Goal: Task Accomplishment & Management: Complete application form

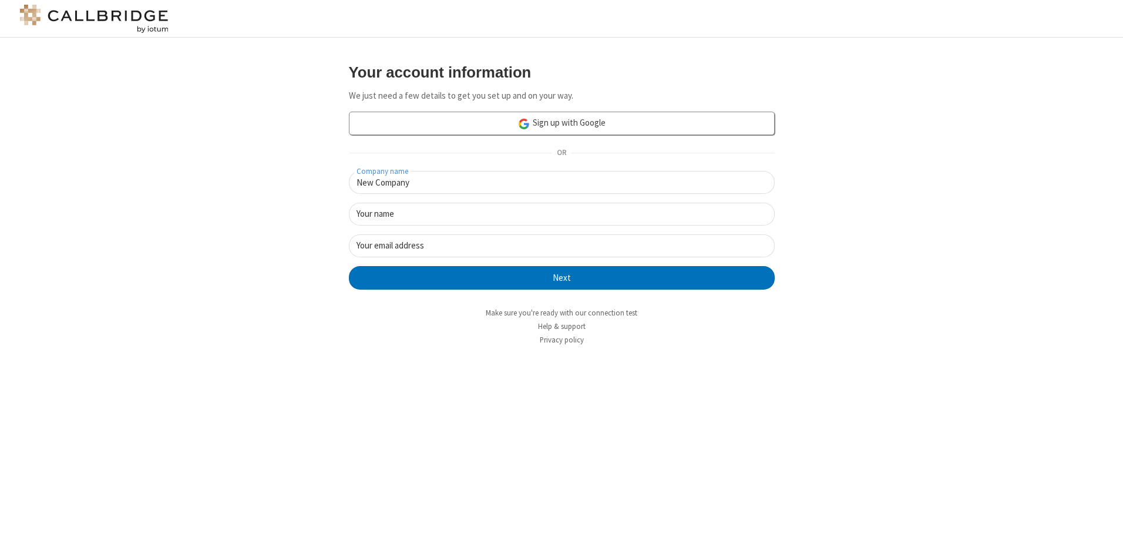
type input "New Company"
type input "New User"
type input "[EMAIL_ADDRESS][DOMAIN_NAME]"
click button "Next" at bounding box center [562, 277] width 426 height 23
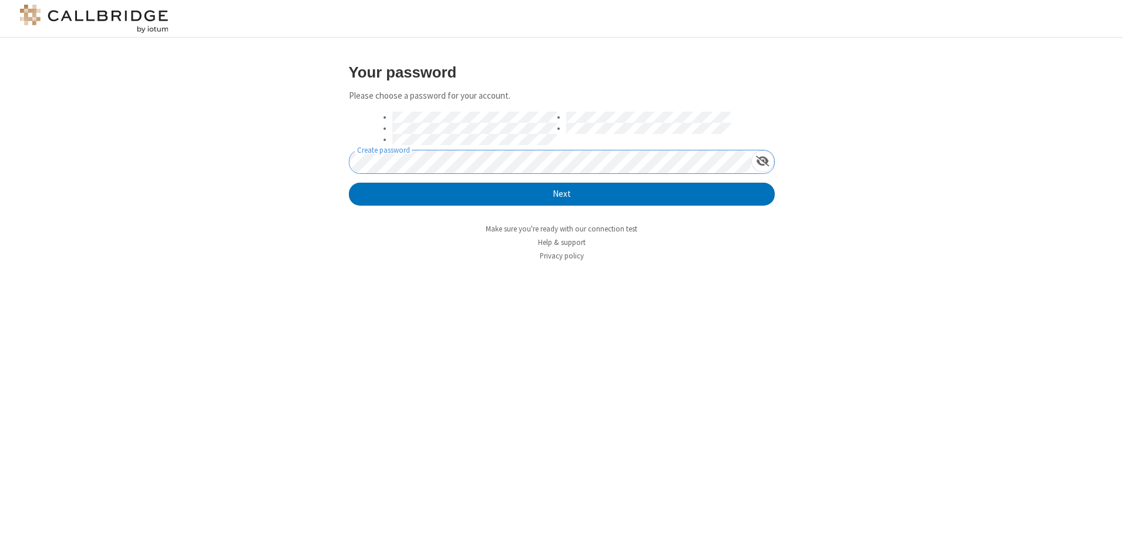
click at [349, 183] on button "Next" at bounding box center [562, 194] width 426 height 23
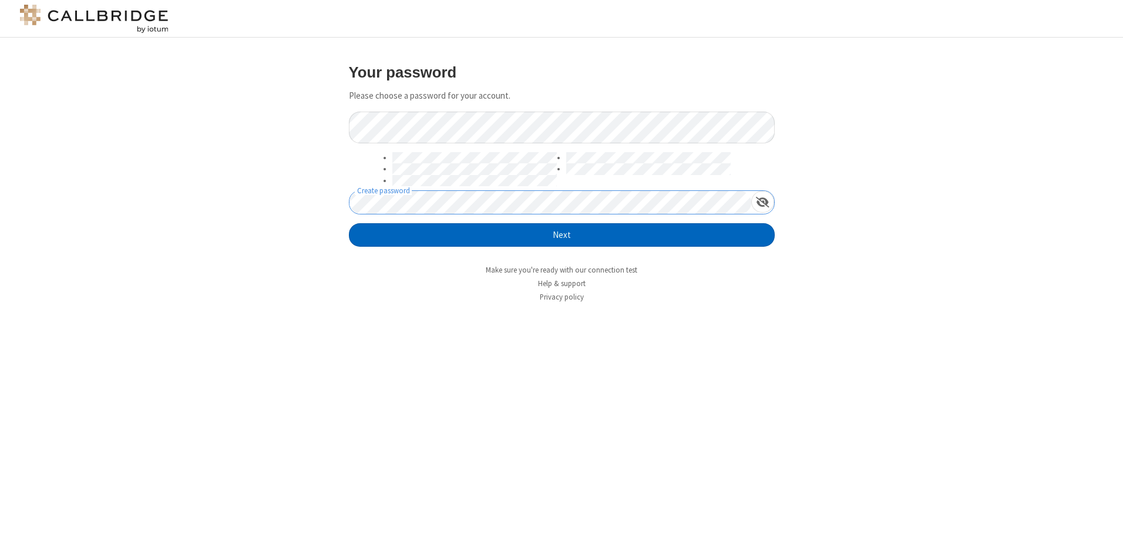
click at [561, 235] on button "Next" at bounding box center [562, 234] width 426 height 23
